Goal: Transaction & Acquisition: Purchase product/service

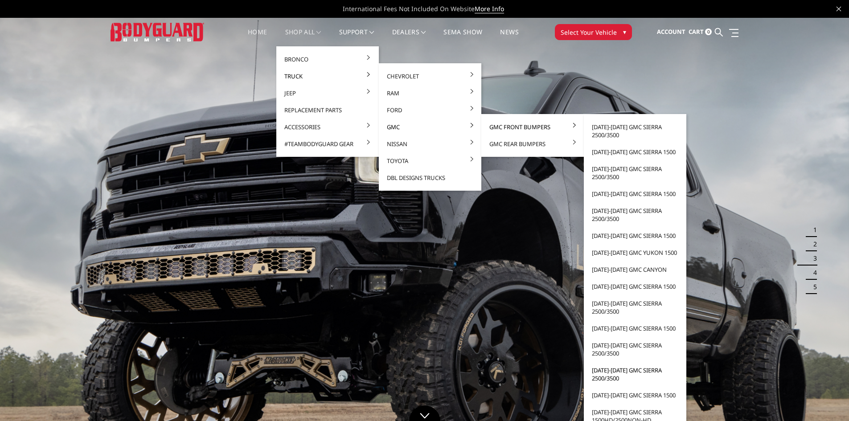
click at [616, 370] on link "[DATE]-[DATE] GMC Sierra 2500/3500" at bounding box center [635, 374] width 95 height 25
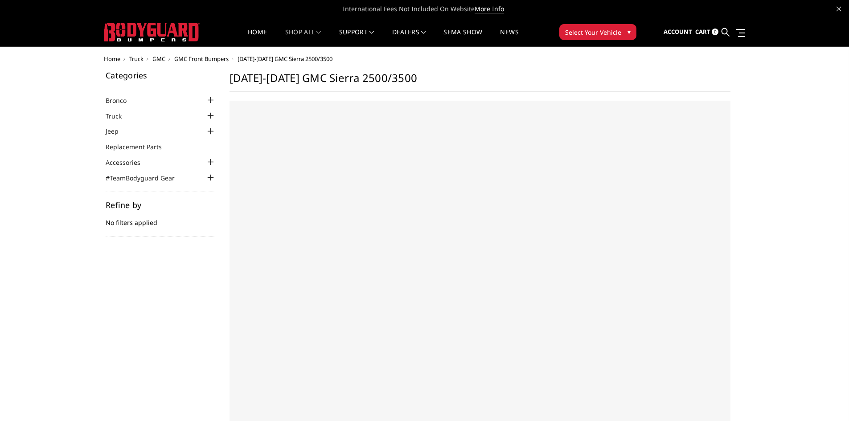
select select "US"
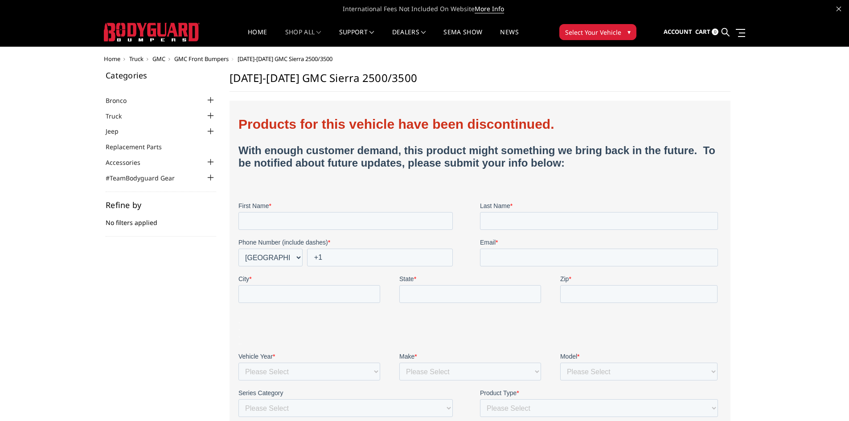
drag, startPoint x: 218, startPoint y: 80, endPoint x: 317, endPoint y: 74, distance: 98.8
click at [311, 74] on div "Categories Bronco [DATE]-[DATE] Bronco Front [DATE]-[DATE] Bronco Rear [DATE]-[…" at bounding box center [424, 321] width 651 height 501
drag, startPoint x: 476, startPoint y: 259, endPoint x: 674, endPoint y: 175, distance: 214.8
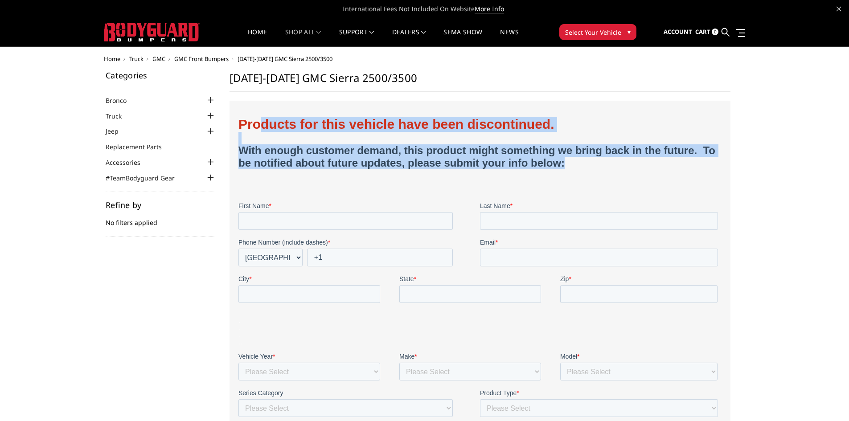
drag, startPoint x: 681, startPoint y: 159, endPoint x: 259, endPoint y: 118, distance: 423.9
click at [258, 118] on h1 "Products for this vehicle have been discontinued. With enough customer demand, …" at bounding box center [479, 156] width 483 height 78
